Goal: Information Seeking & Learning: Learn about a topic

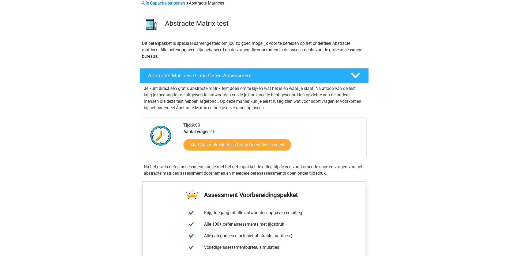
scroll to position [80, 0]
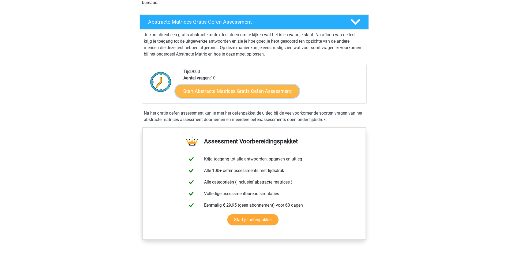
click at [201, 90] on link "Start Abstracte Matrices Gratis Oefen Assessment" at bounding box center [237, 90] width 124 height 13
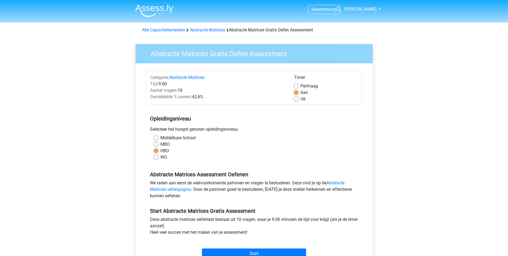
scroll to position [27, 0]
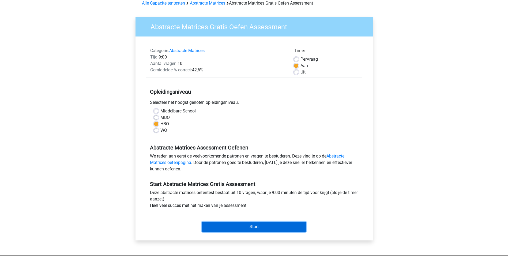
click at [247, 227] on input "Start" at bounding box center [254, 226] width 104 height 10
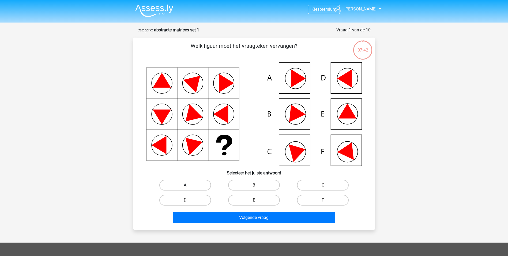
click at [195, 184] on label "A" at bounding box center [185, 185] width 52 height 11
click at [189, 185] on input "A" at bounding box center [186, 186] width 3 height 3
radio input "true"
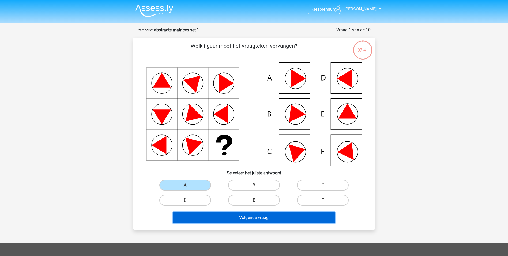
click at [267, 217] on button "Volgende vraag" at bounding box center [254, 217] width 162 height 11
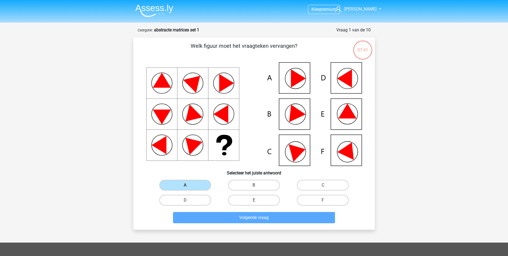
scroll to position [27, 0]
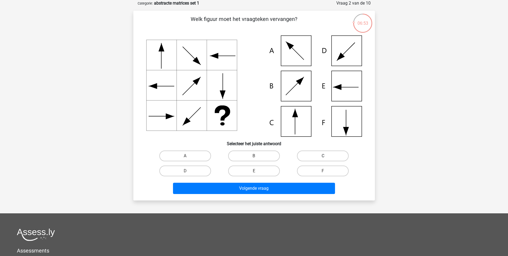
click at [320, 160] on label "C" at bounding box center [323, 155] width 52 height 11
click at [323, 159] on input "C" at bounding box center [324, 157] width 3 height 3
radio input "true"
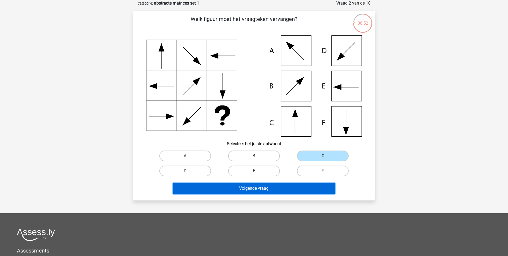
click at [274, 192] on button "Volgende vraag" at bounding box center [254, 187] width 162 height 11
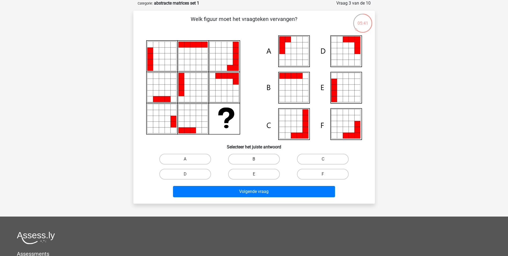
click at [245, 157] on label "B" at bounding box center [254, 159] width 52 height 11
click at [254, 159] on input "B" at bounding box center [255, 160] width 3 height 3
radio input "true"
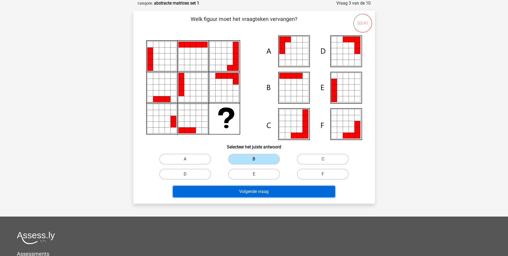
click at [251, 193] on button "Volgende vraag" at bounding box center [254, 191] width 162 height 11
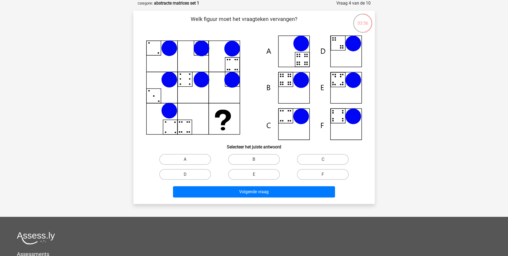
click at [291, 72] on icon at bounding box center [254, 87] width 216 height 104
click at [184, 159] on label "A" at bounding box center [185, 159] width 52 height 11
click at [185, 159] on input "A" at bounding box center [186, 160] width 3 height 3
radio input "true"
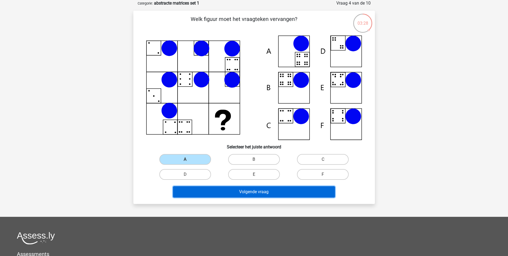
click at [233, 197] on button "Volgende vraag" at bounding box center [254, 191] width 162 height 11
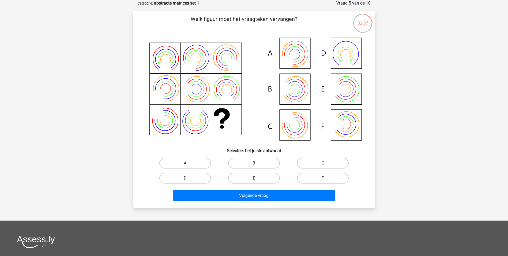
click at [254, 166] on input "B" at bounding box center [255, 164] width 3 height 3
radio input "true"
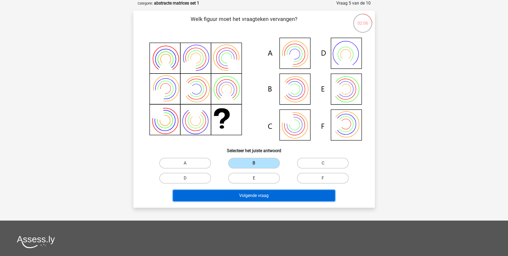
click at [265, 193] on button "Volgende vraag" at bounding box center [254, 195] width 162 height 11
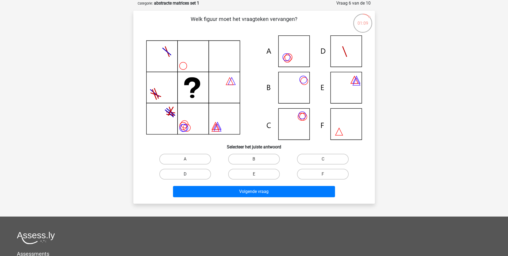
drag, startPoint x: 185, startPoint y: 160, endPoint x: 191, endPoint y: 170, distance: 11.8
click at [185, 160] on div "A" at bounding box center [185, 159] width 65 height 11
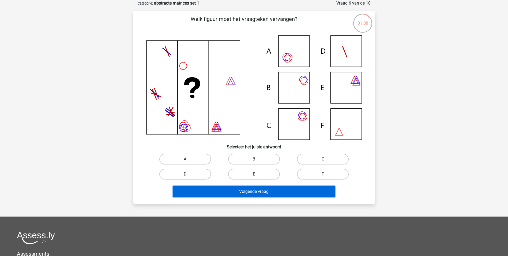
click at [230, 190] on button "Volgende vraag" at bounding box center [254, 191] width 162 height 11
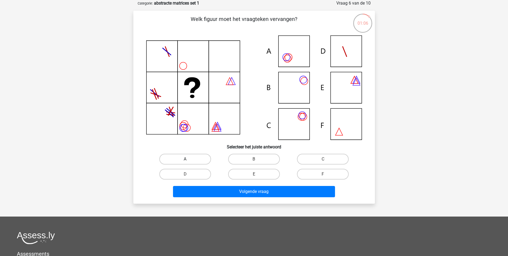
click at [177, 155] on div "A" at bounding box center [185, 158] width 69 height 15
click at [177, 157] on label "A" at bounding box center [185, 159] width 52 height 11
click at [185, 159] on input "A" at bounding box center [186, 160] width 3 height 3
radio input "true"
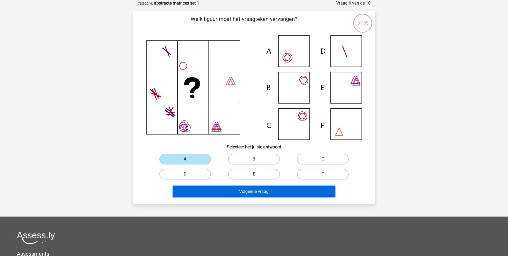
click at [230, 189] on button "Volgende vraag" at bounding box center [254, 191] width 162 height 11
click at [252, 190] on button "Volgende vraag" at bounding box center [254, 191] width 162 height 11
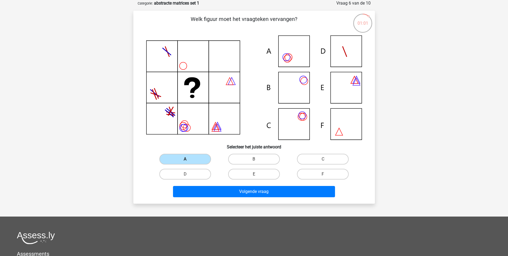
click at [192, 158] on label "A" at bounding box center [185, 159] width 52 height 11
click at [189, 159] on input "A" at bounding box center [186, 160] width 3 height 3
click at [256, 161] on input "B" at bounding box center [255, 160] width 3 height 3
radio input "true"
click at [185, 158] on label "A" at bounding box center [185, 159] width 52 height 11
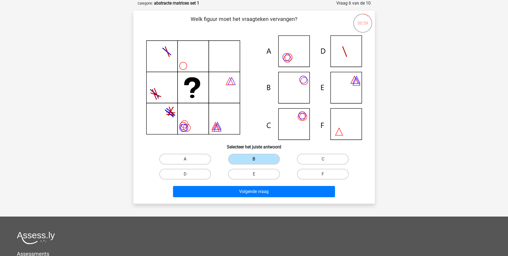
click at [185, 159] on input "A" at bounding box center [186, 160] width 3 height 3
radio input "true"
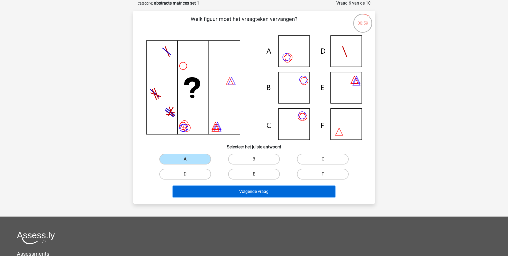
click at [237, 189] on button "Volgende vraag" at bounding box center [254, 191] width 162 height 11
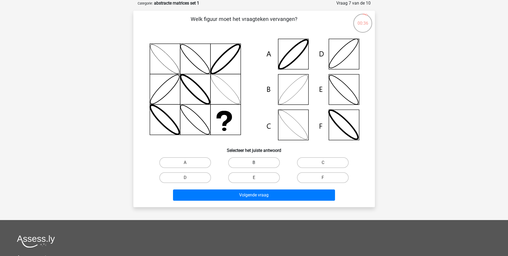
click at [256, 162] on label "B" at bounding box center [254, 162] width 52 height 11
click at [256, 162] on input "B" at bounding box center [255, 163] width 3 height 3
radio input "true"
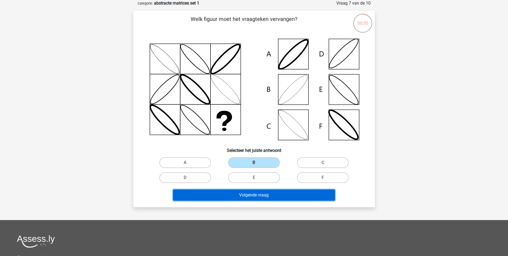
click at [253, 196] on button "Volgende vraag" at bounding box center [254, 194] width 162 height 11
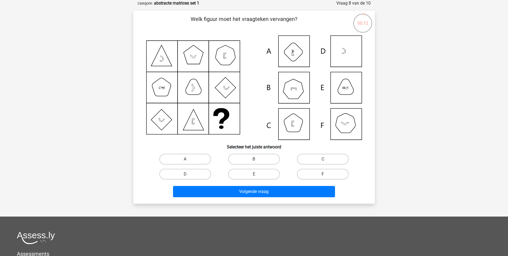
click at [320, 174] on label "F" at bounding box center [323, 174] width 52 height 11
click at [323, 174] on input "F" at bounding box center [324, 175] width 3 height 3
radio input "true"
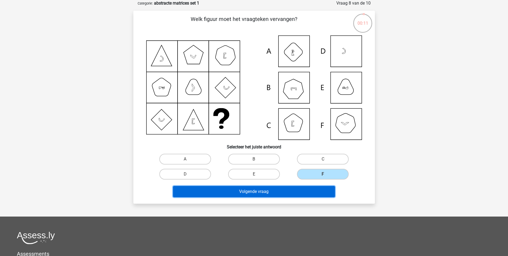
click at [292, 191] on button "Volgende vraag" at bounding box center [254, 191] width 162 height 11
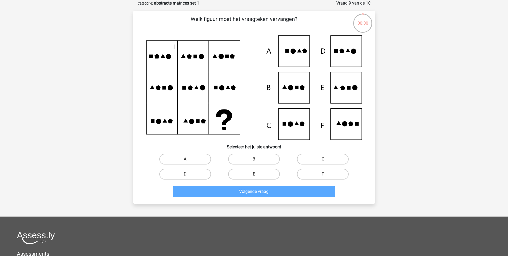
click at [291, 88] on icon at bounding box center [290, 87] width 5 height 5
click at [256, 159] on input "B" at bounding box center [255, 160] width 3 height 3
radio input "true"
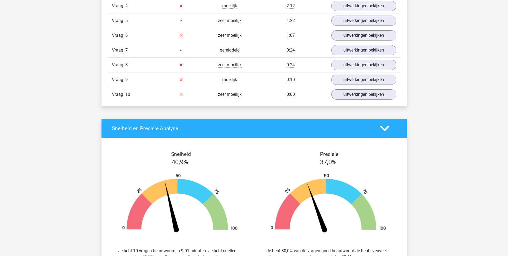
scroll to position [429, 0]
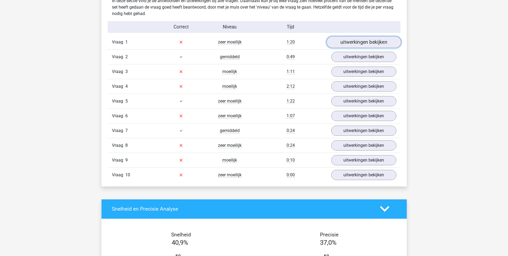
click at [368, 43] on link "uitwerkingen bekijken" at bounding box center [363, 42] width 75 height 12
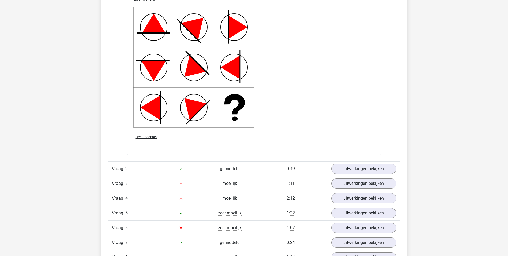
scroll to position [750, 0]
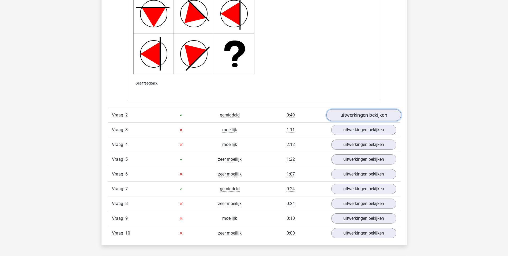
click at [373, 116] on link "uitwerkingen bekijken" at bounding box center [363, 115] width 75 height 12
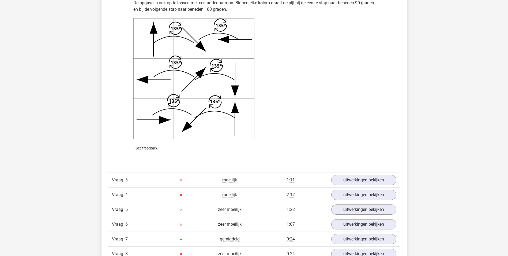
scroll to position [1098, 0]
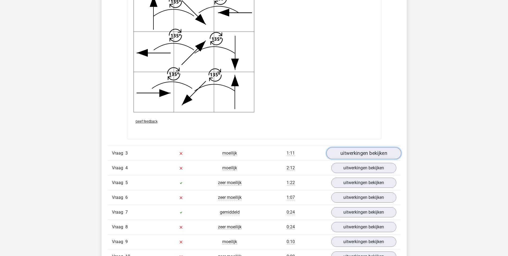
click at [369, 156] on link "uitwerkingen bekijken" at bounding box center [363, 153] width 75 height 12
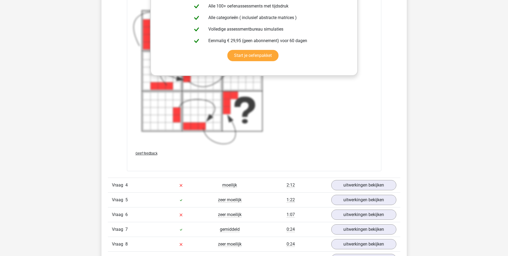
scroll to position [1554, 0]
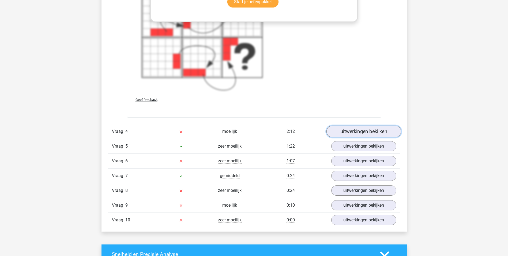
click at [360, 132] on link "uitwerkingen bekijken" at bounding box center [363, 131] width 75 height 12
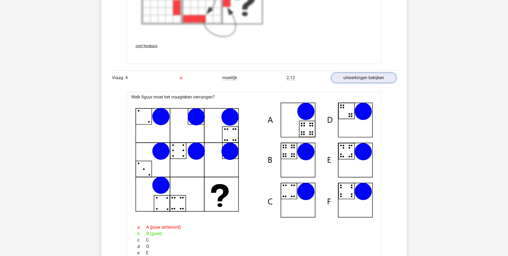
scroll to position [1634, 0]
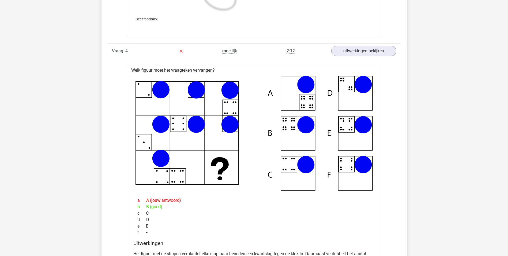
drag, startPoint x: 197, startPoint y: 91, endPoint x: 226, endPoint y: 65, distance: 39.5
click at [226, 65] on div "Welk figuur moet het vraagteken vervangen? a" at bounding box center [254, 185] width 255 height 240
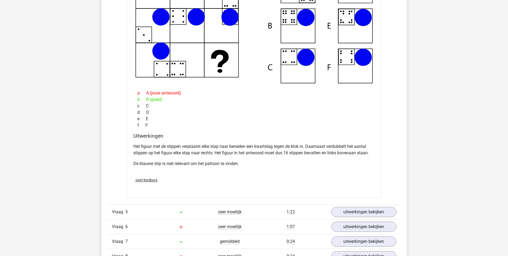
scroll to position [1795, 0]
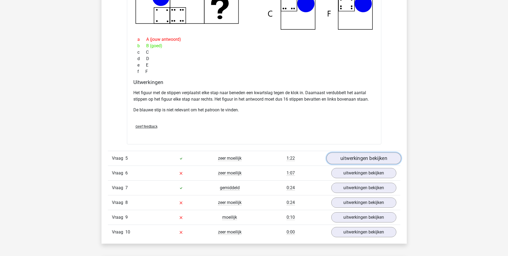
click at [360, 159] on link "uitwerkingen bekijken" at bounding box center [363, 158] width 75 height 12
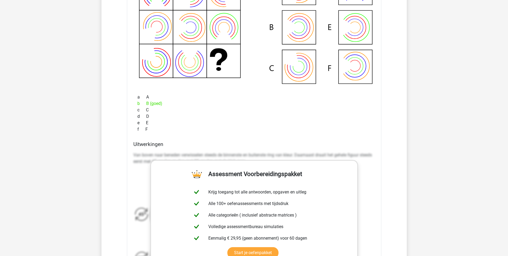
scroll to position [2063, 0]
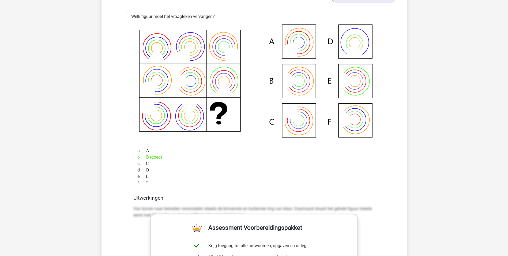
scroll to position [1929, 0]
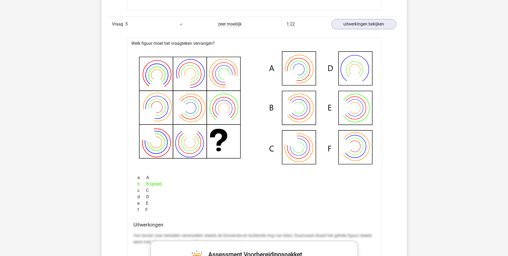
drag, startPoint x: 183, startPoint y: 73, endPoint x: 259, endPoint y: 32, distance: 86.2
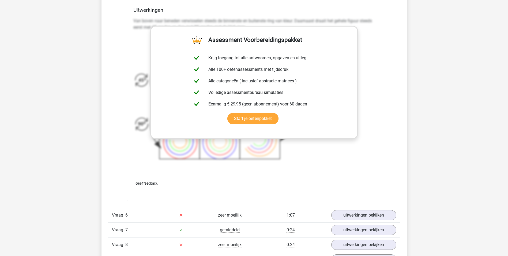
scroll to position [2224, 0]
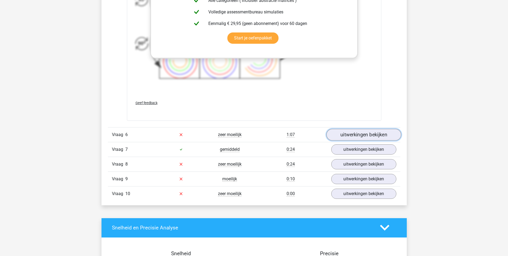
click at [361, 136] on link "uitwerkingen bekijken" at bounding box center [363, 135] width 75 height 12
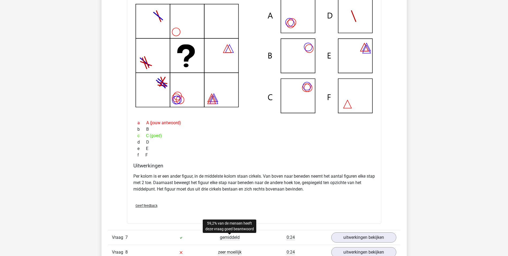
scroll to position [2438, 0]
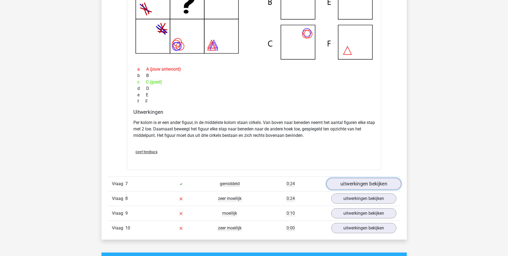
click at [368, 184] on link "uitwerkingen bekijken" at bounding box center [363, 184] width 75 height 12
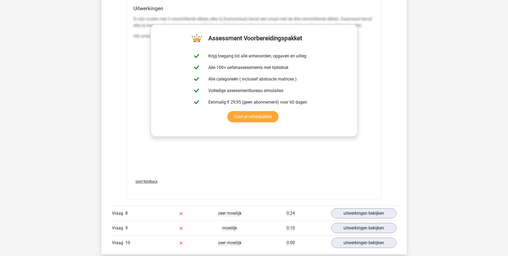
scroll to position [2840, 0]
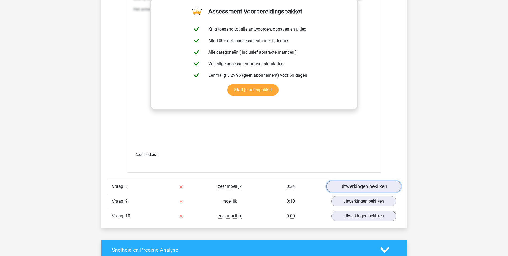
click at [357, 188] on link "uitwerkingen bekijken" at bounding box center [363, 186] width 75 height 12
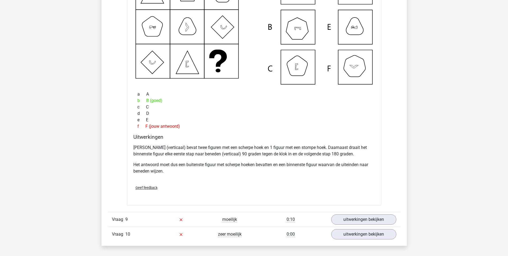
scroll to position [3135, 0]
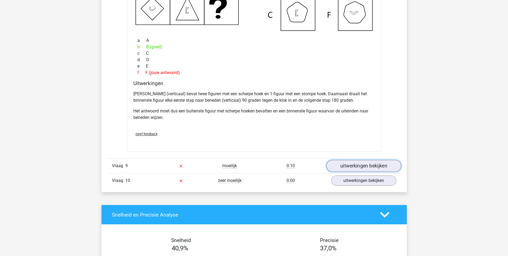
click at [371, 165] on link "uitwerkingen bekijken" at bounding box center [363, 166] width 75 height 12
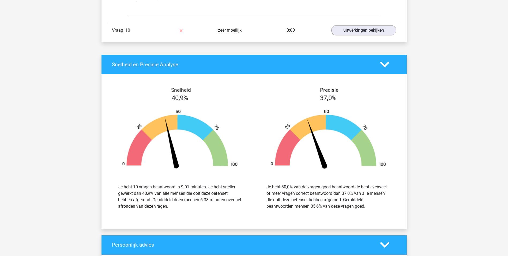
scroll to position [3590, 0]
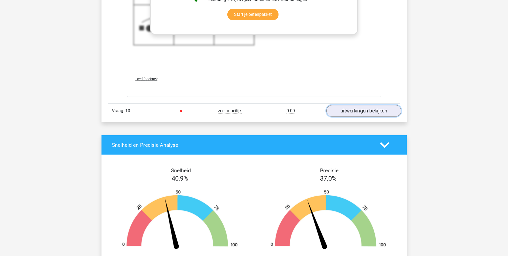
click at [356, 110] on link "uitwerkingen bekijken" at bounding box center [363, 111] width 75 height 12
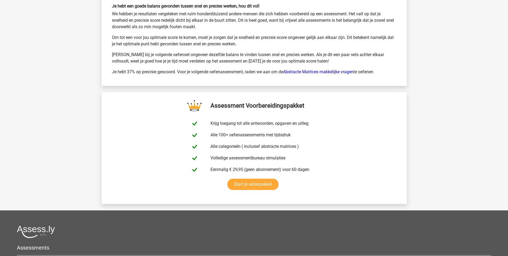
scroll to position [4409, 0]
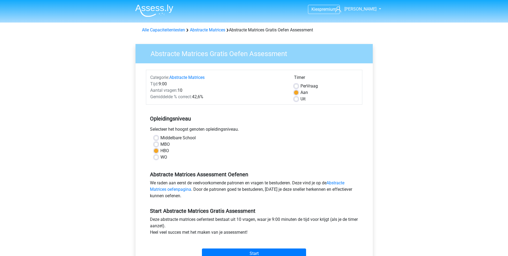
scroll to position [27, 0]
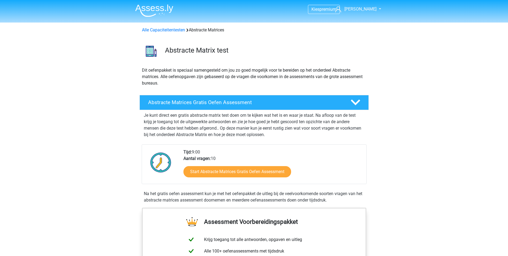
scroll to position [80, 0]
